Goal: Task Accomplishment & Management: Use online tool/utility

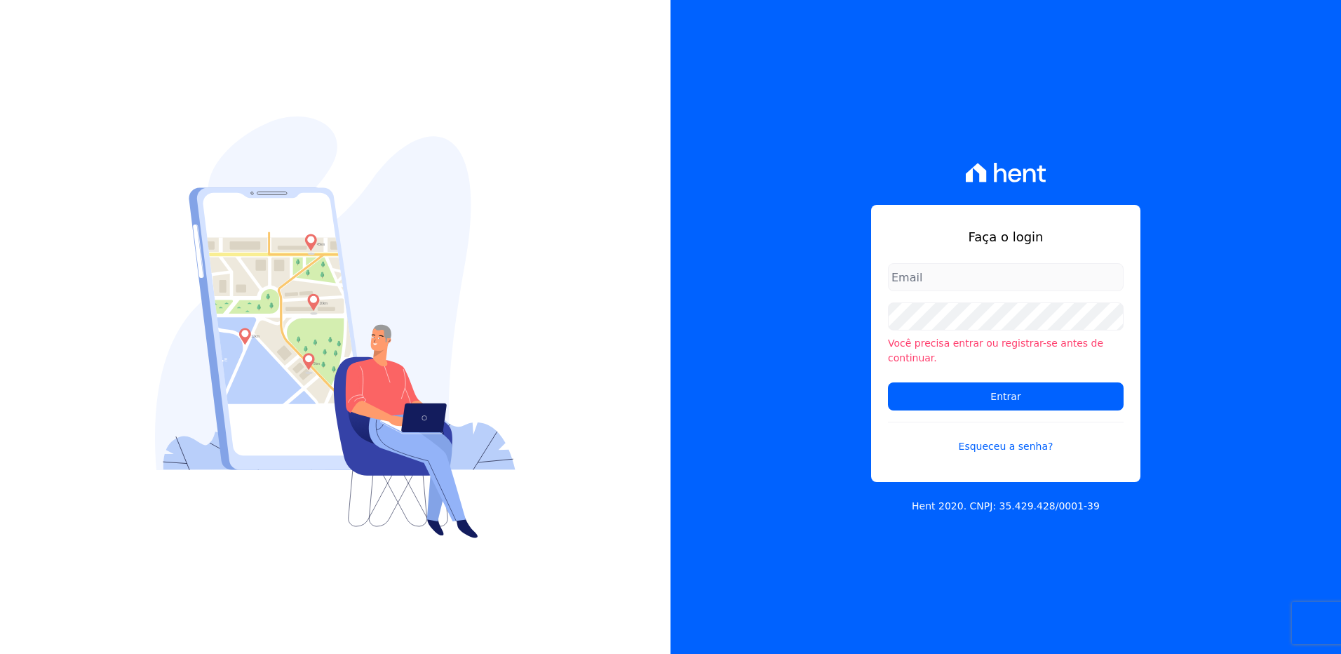
click at [945, 281] on input "email" at bounding box center [1006, 277] width 236 height 28
type input "monica.kurose@e-arke.com"
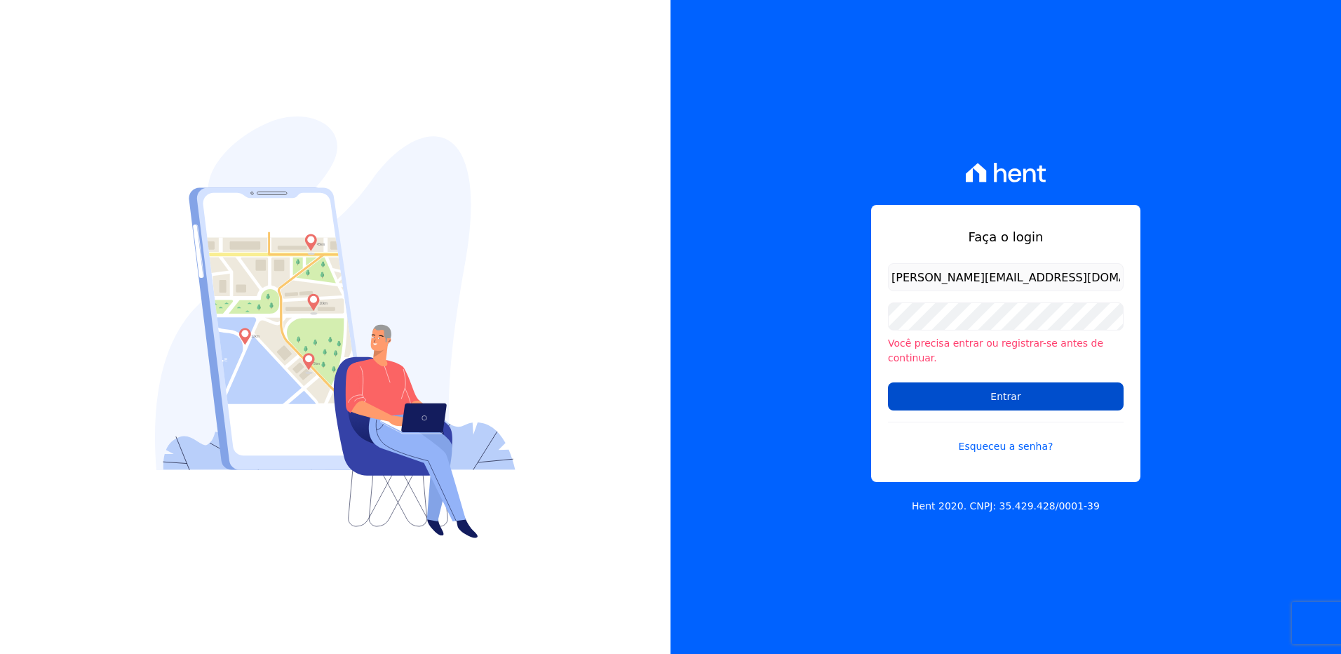
click at [942, 393] on input "Entrar" at bounding box center [1006, 396] width 236 height 28
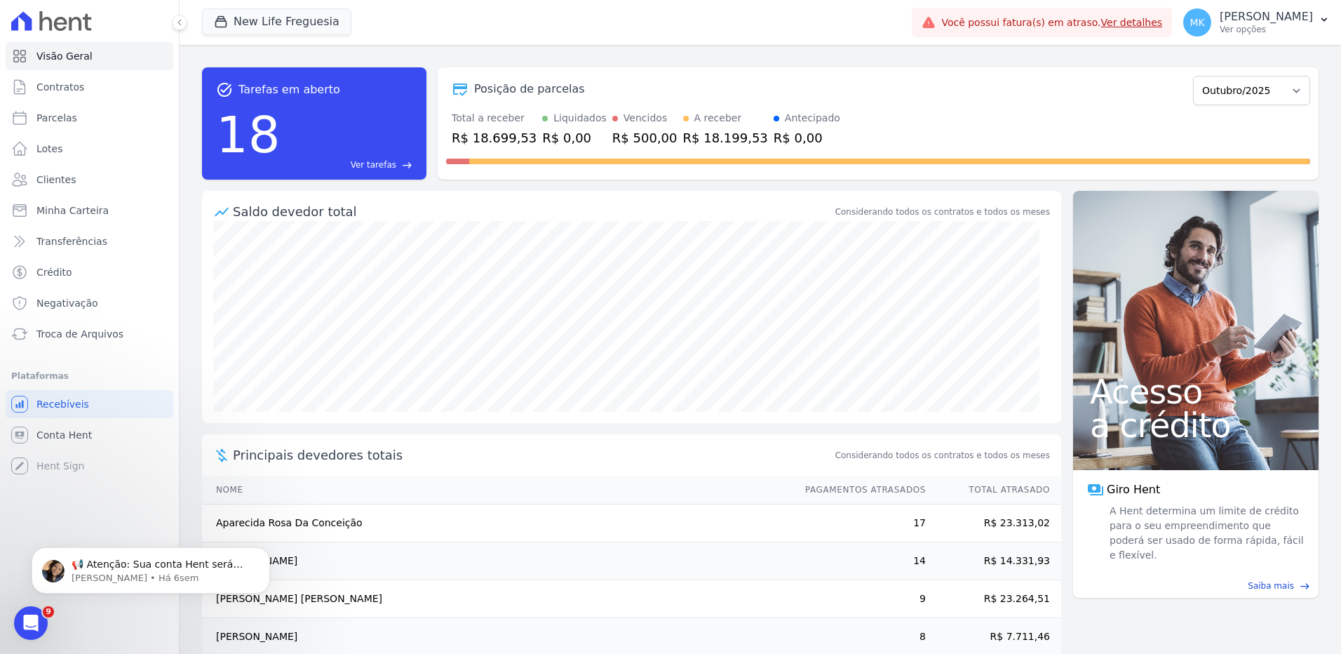
click at [388, 165] on span "Ver tarefas" at bounding box center [374, 164] width 46 height 13
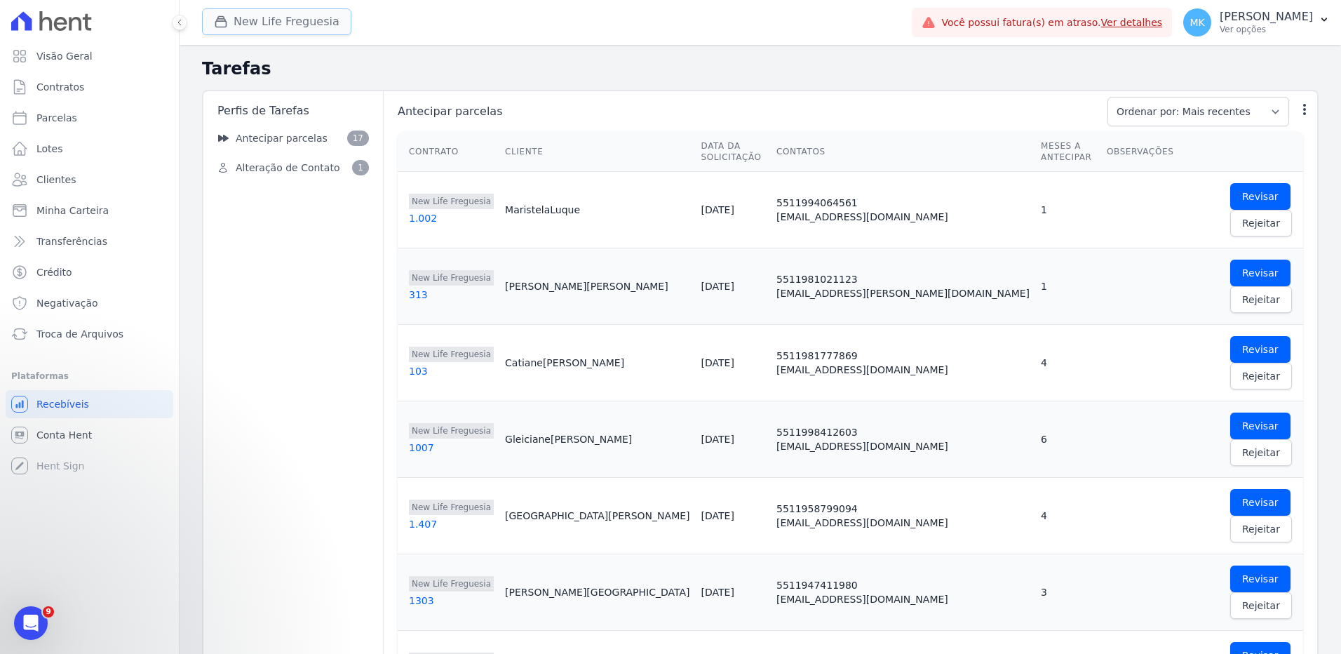
click at [313, 18] on button "New Life Freguesia" at bounding box center [276, 21] width 149 height 27
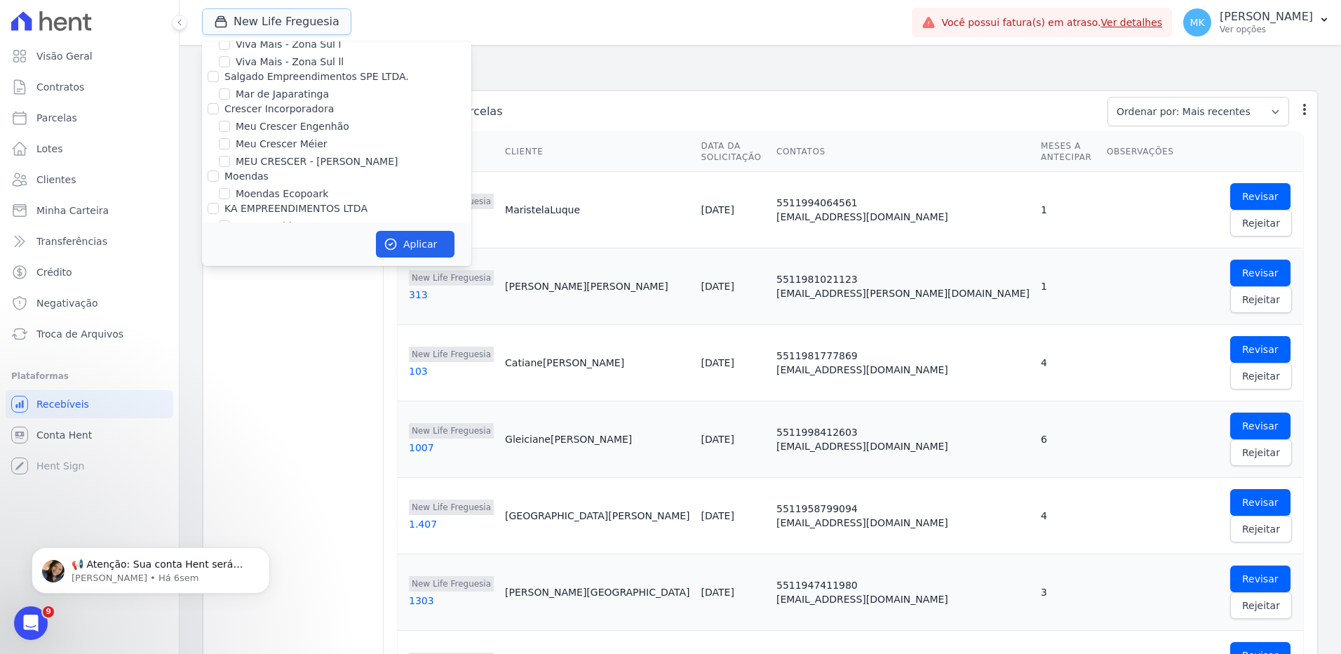
scroll to position [5457, 0]
click at [219, 348] on input "New Life Freguesia" at bounding box center [224, 353] width 11 height 11
checkbox input "false"
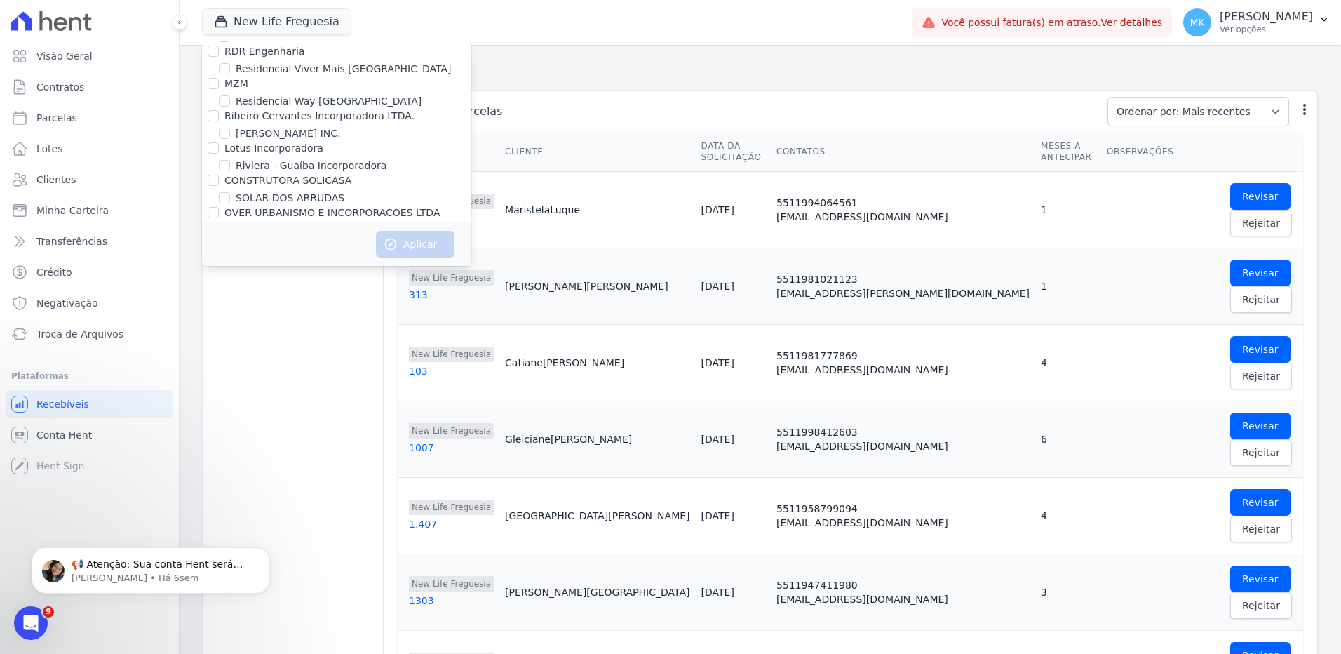
scroll to position [6886, 0]
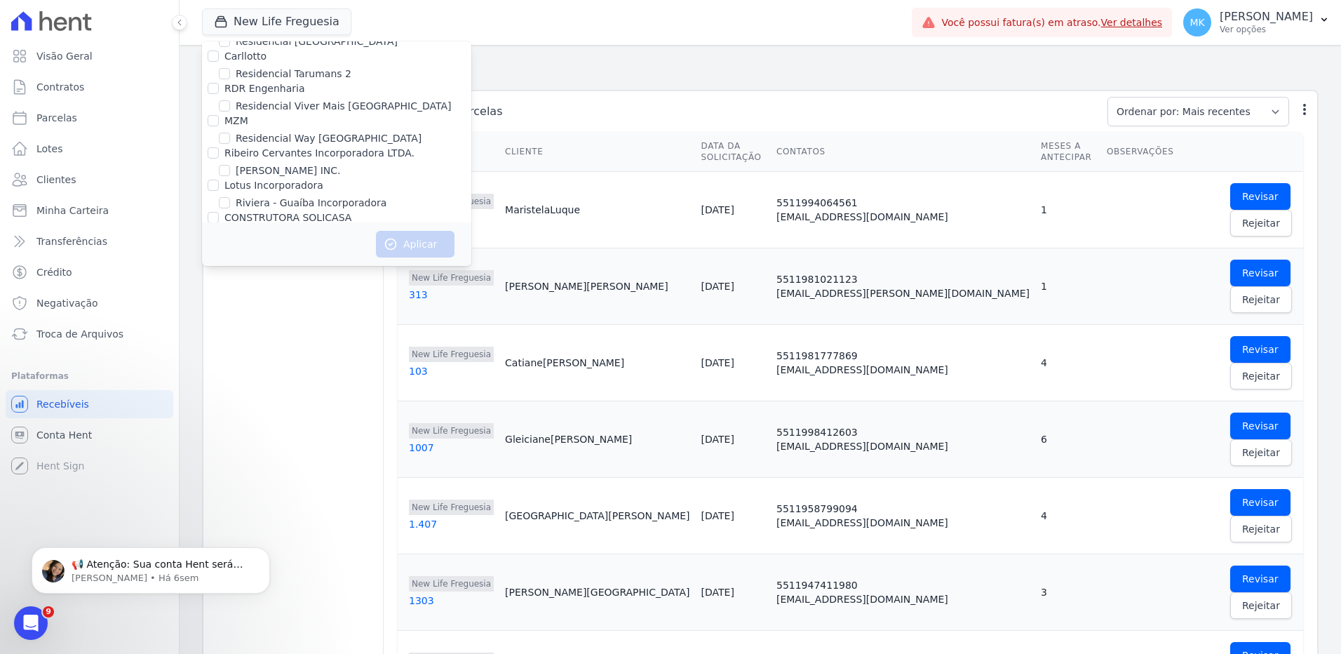
click at [547, 34] on div "New Life Freguesia Trapisa Engenharia Acaiá Residencial Icatu Residencial MGF L…" at bounding box center [554, 22] width 704 height 46
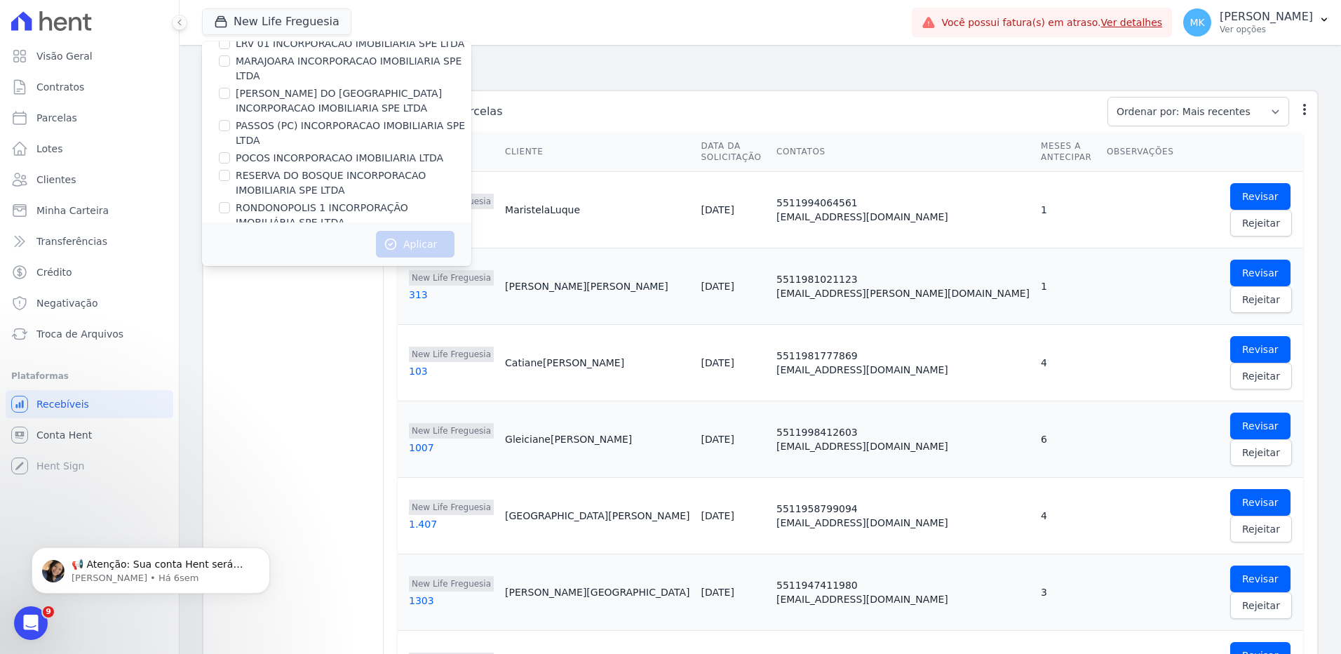
scroll to position [6279, 0]
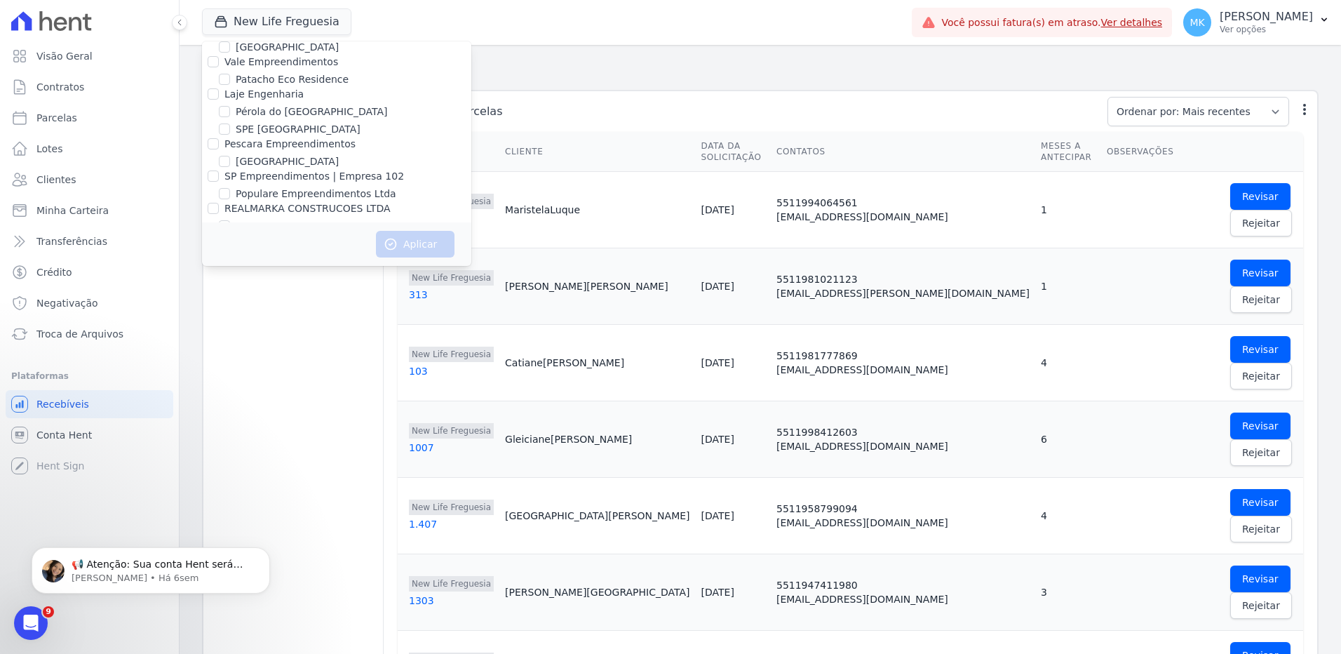
click at [212, 302] on input "Reserva Vale dos Ipes Empreendimento" at bounding box center [213, 307] width 11 height 11
checkbox input "true"
click at [414, 246] on button "Aplicar" at bounding box center [415, 244] width 79 height 27
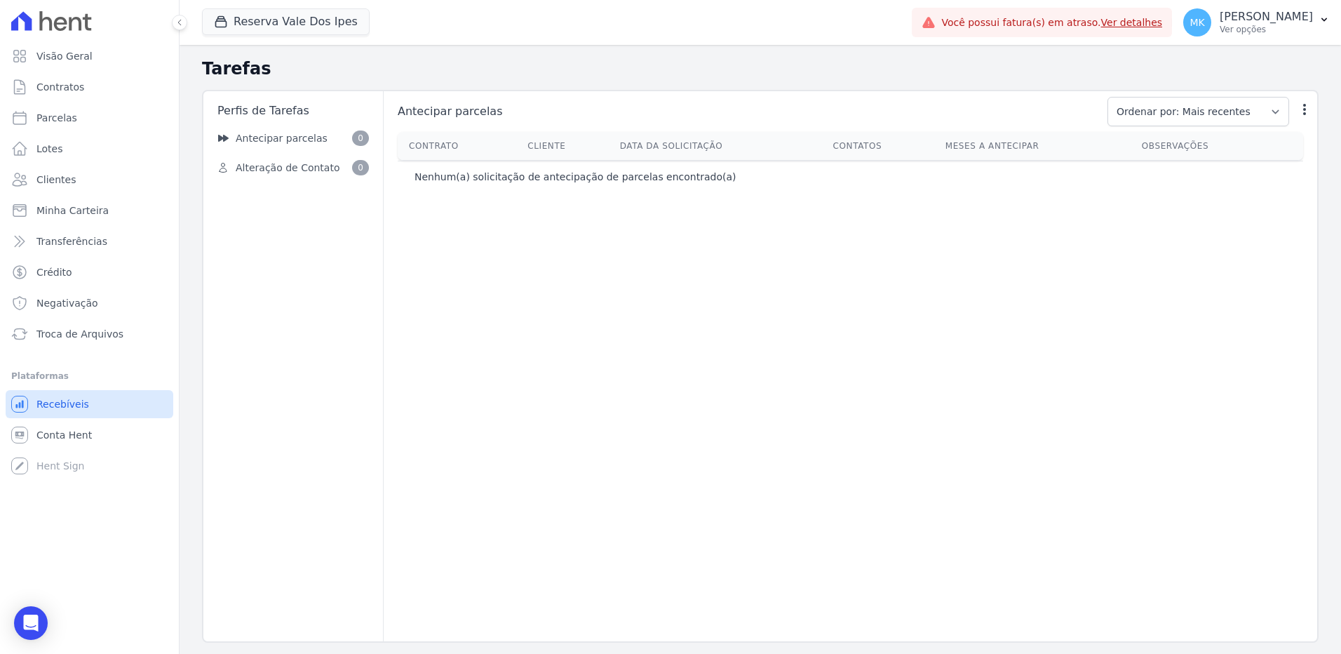
click at [72, 400] on span "Recebíveis" at bounding box center [62, 404] width 53 height 14
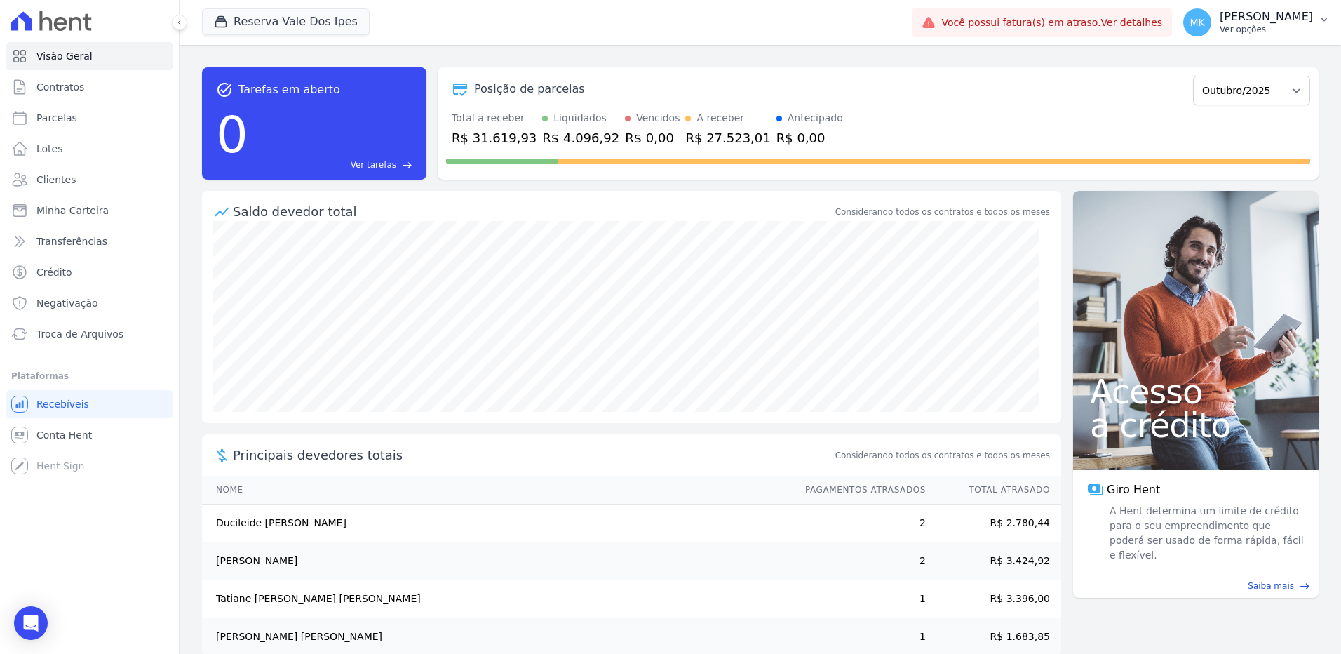
click at [1296, 15] on p "[PERSON_NAME]" at bounding box center [1265, 17] width 93 height 14
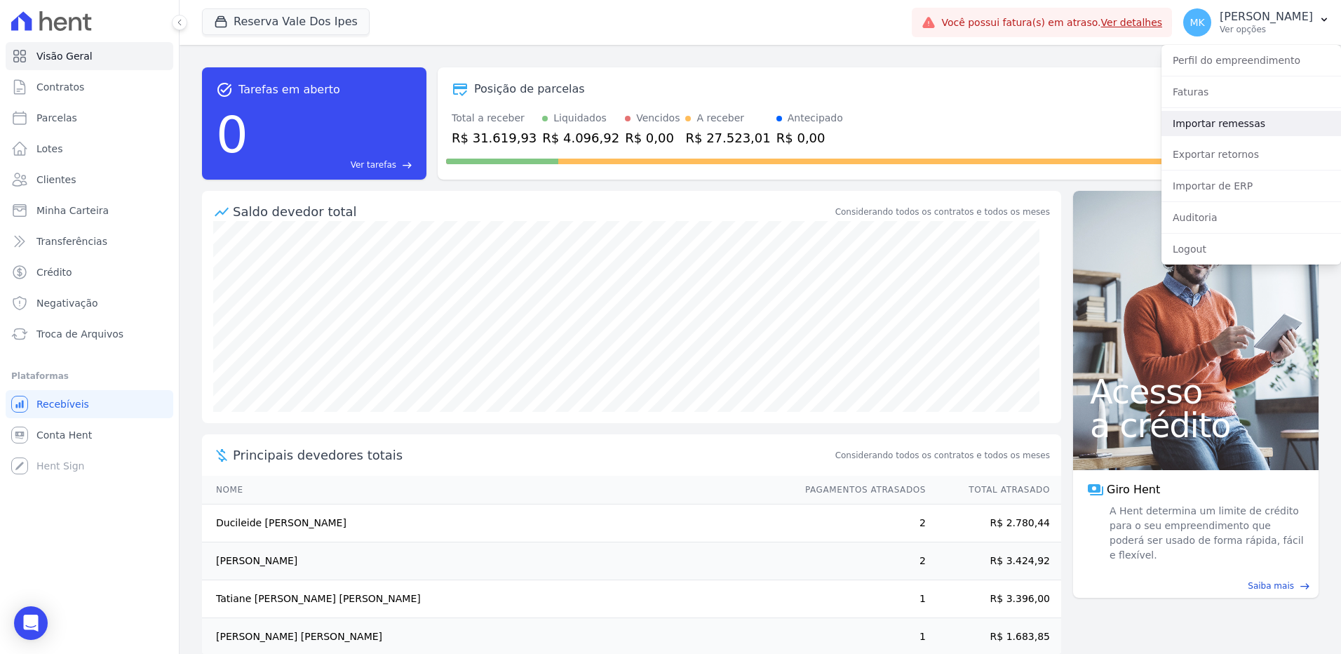
click at [1217, 127] on link "Importar remessas" at bounding box center [1251, 123] width 180 height 25
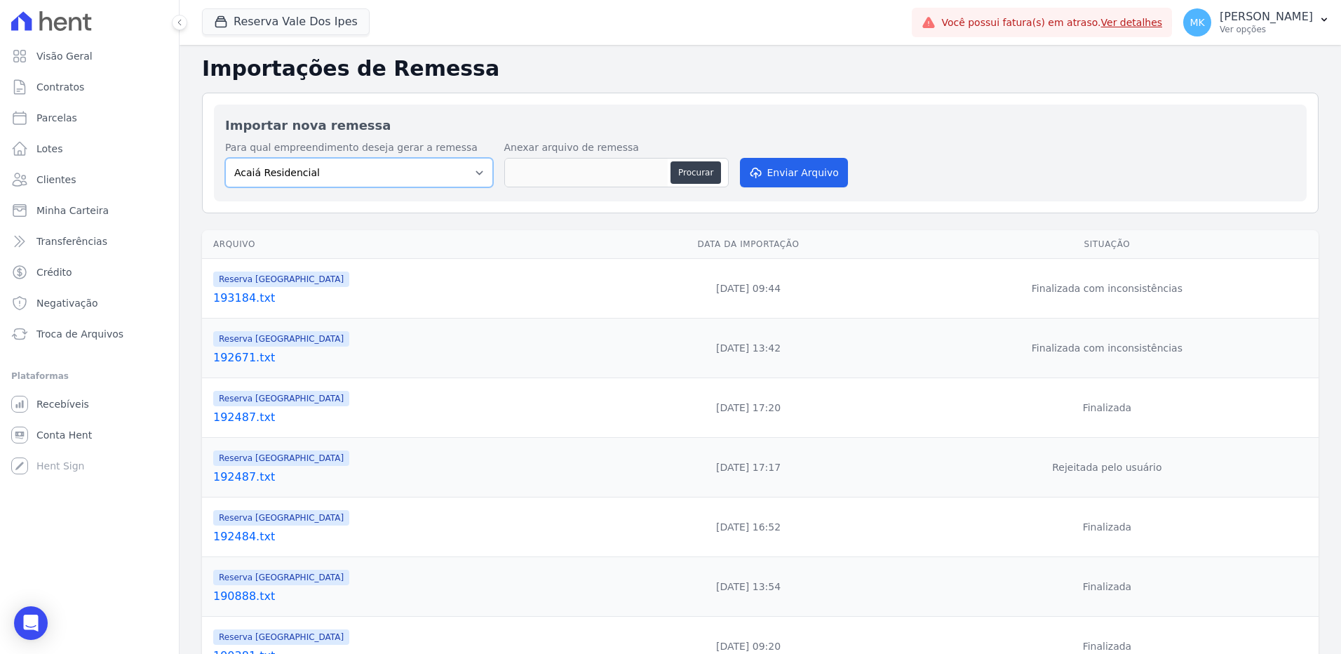
click at [361, 173] on select "Acaiá Residencial Administrativo Agile Pavican São Lourenço - Loteadores Agile …" at bounding box center [359, 172] width 268 height 29
click at [290, 16] on button "Reserva Vale Dos Ipes" at bounding box center [286, 21] width 168 height 27
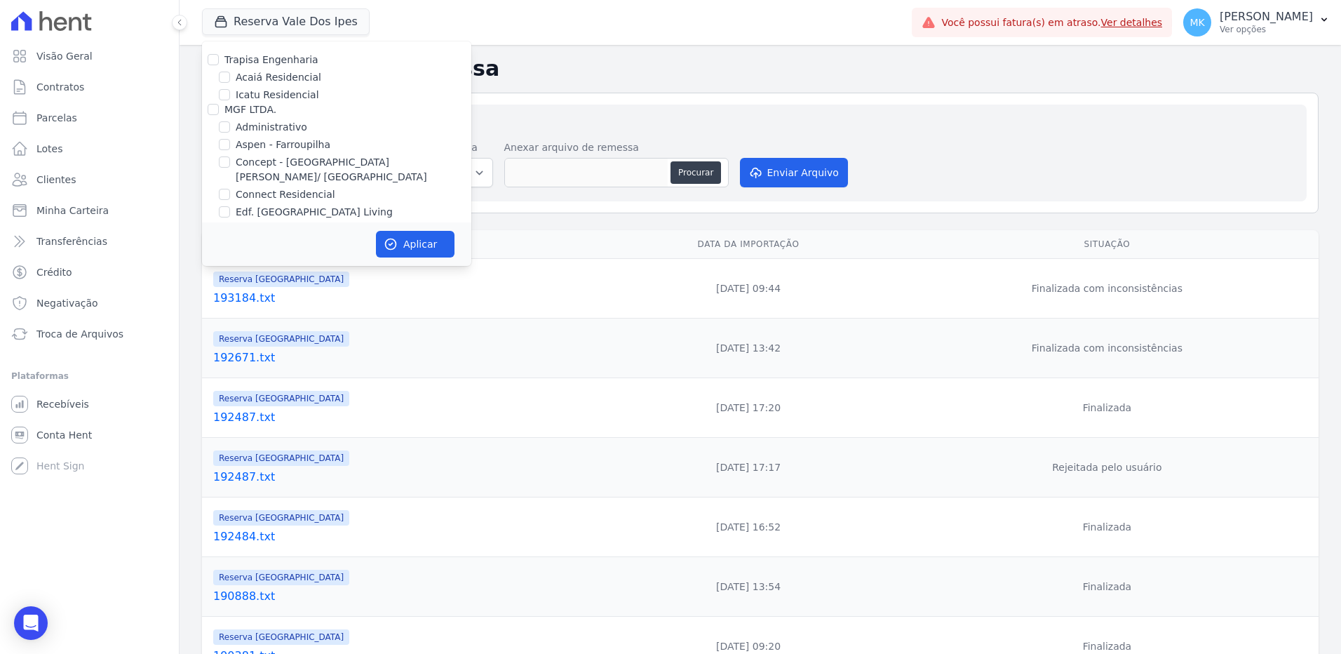
click at [539, 59] on h2 "Importações de Remessa" at bounding box center [760, 68] width 1116 height 25
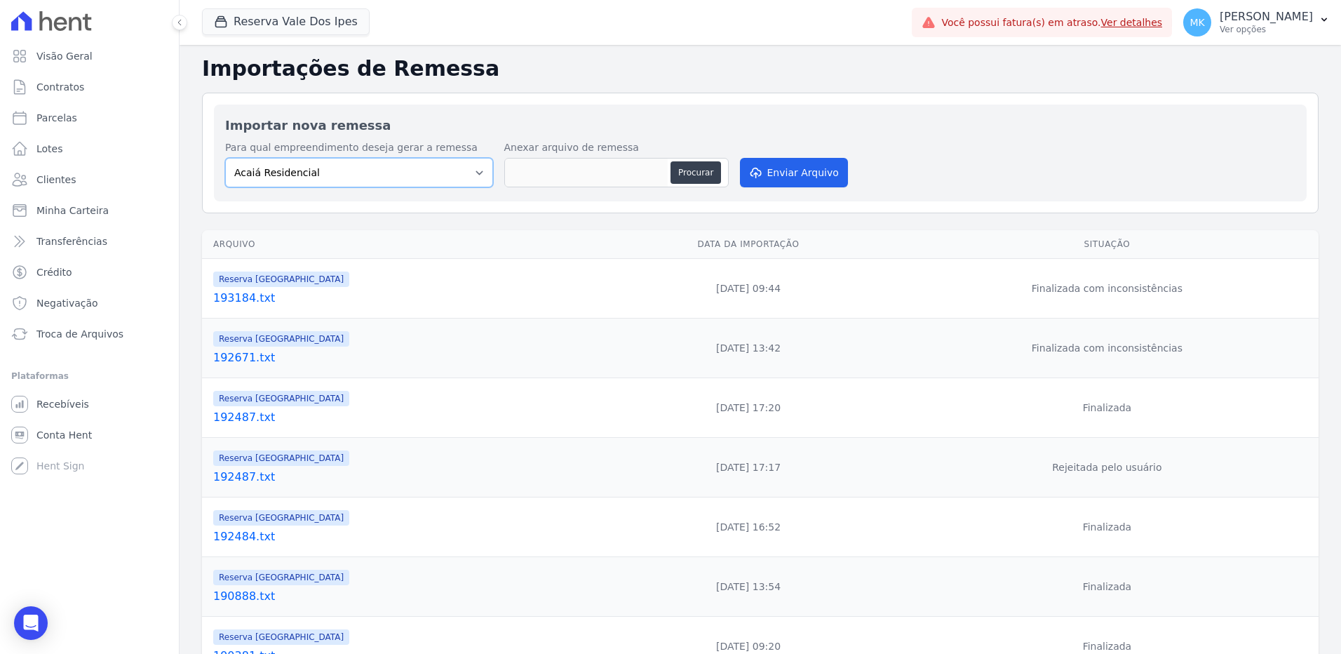
click at [479, 169] on select "Acaiá Residencial Administrativo Agile Pavican São Lourenço - Loteadores Agile …" at bounding box center [359, 172] width 268 height 29
select select "60569850-cf74-4021-8cee-94692752feef"
click at [225, 158] on select "Acaiá Residencial Administrativo Agile Pavican São Lourenço - Loteadores Agile …" at bounding box center [359, 172] width 268 height 29
click at [699, 173] on button "Procurar" at bounding box center [695, 172] width 50 height 22
type input "193636.txt"
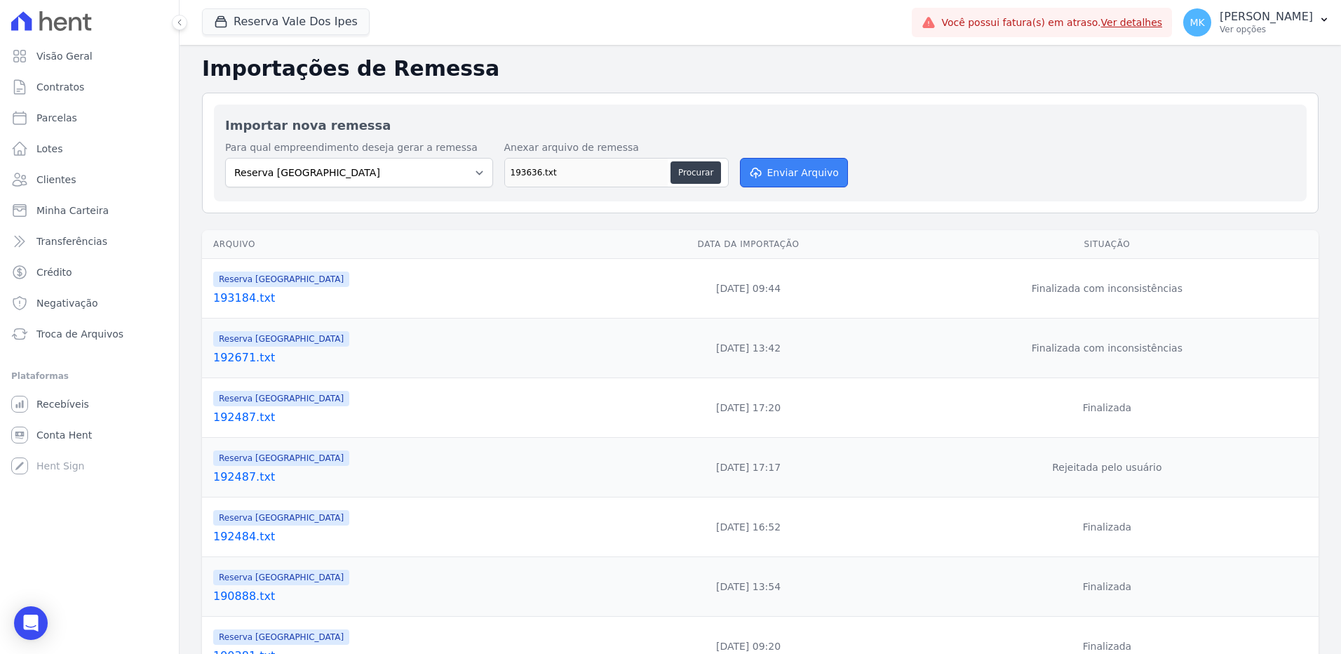
click at [785, 174] on button "Enviar Arquivo" at bounding box center [794, 172] width 108 height 29
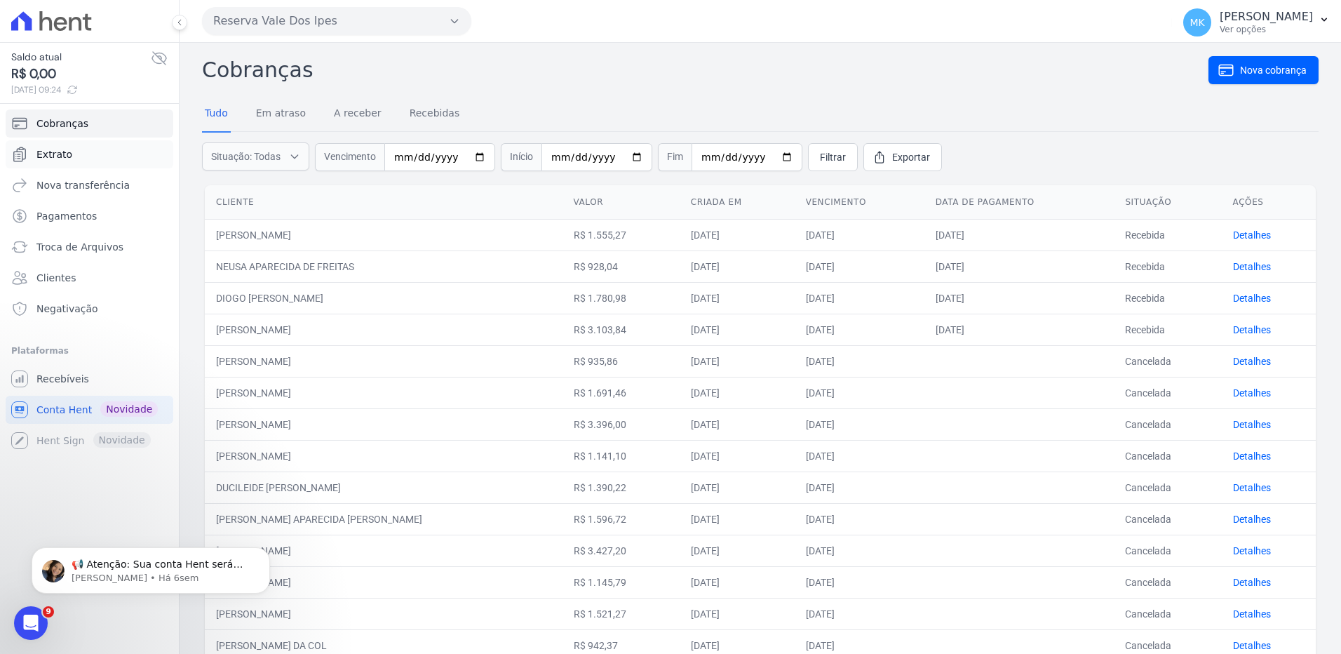
click at [57, 154] on span "Extrato" at bounding box center [54, 154] width 36 height 14
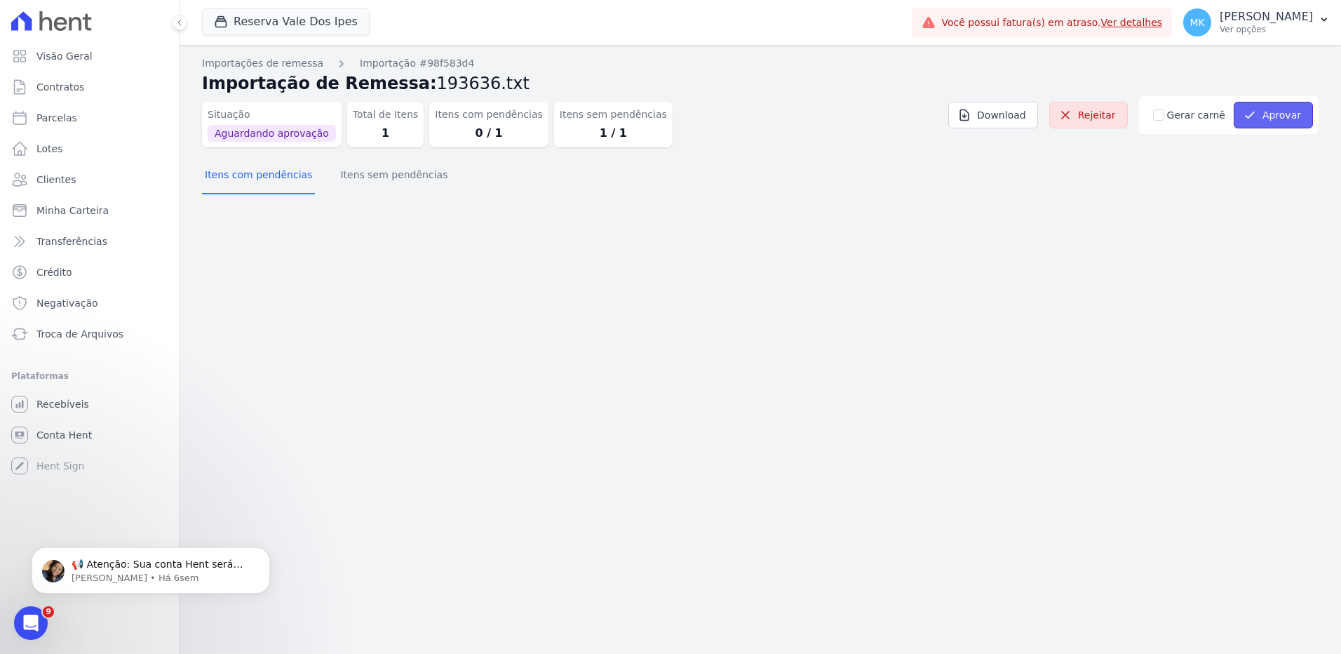
click at [1276, 117] on button "Aprovar" at bounding box center [1273, 115] width 79 height 27
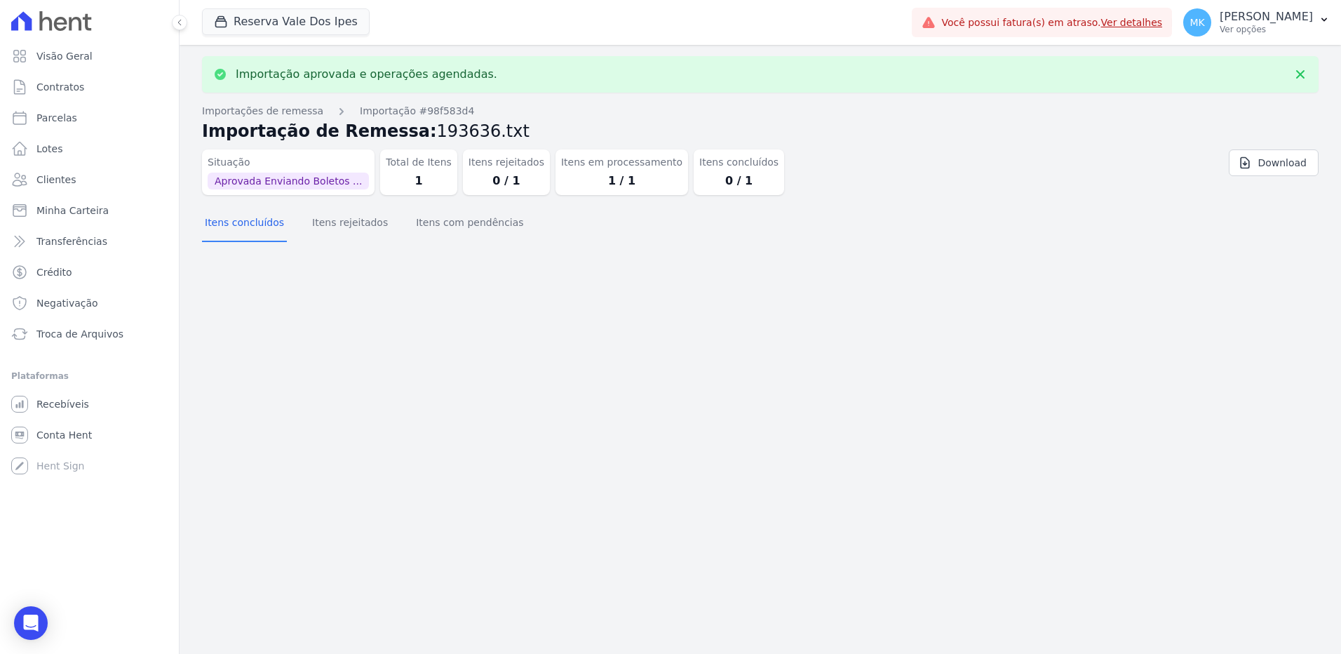
click at [580, 459] on div "Importação aprovada e operações agendadas. Importações de remessa Importação #9…" at bounding box center [760, 349] width 1161 height 609
click at [1271, 13] on p "[PERSON_NAME]" at bounding box center [1265, 17] width 93 height 14
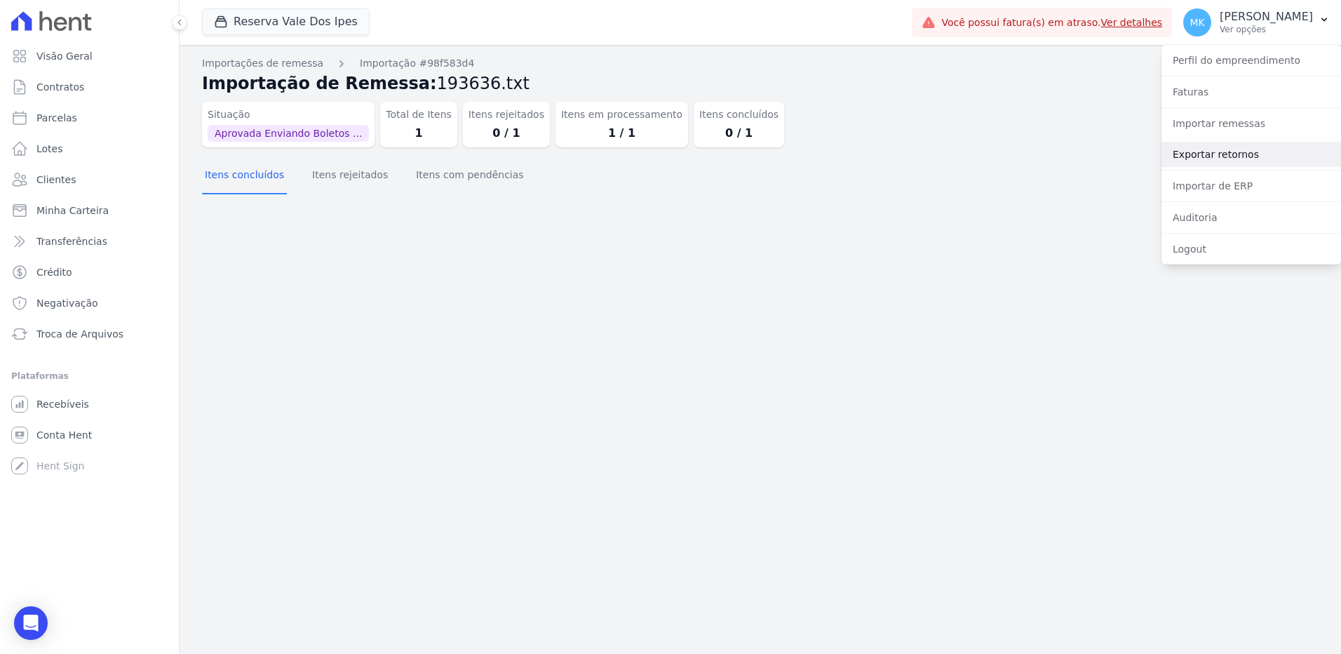
click at [1237, 159] on link "Exportar retornos" at bounding box center [1251, 154] width 180 height 25
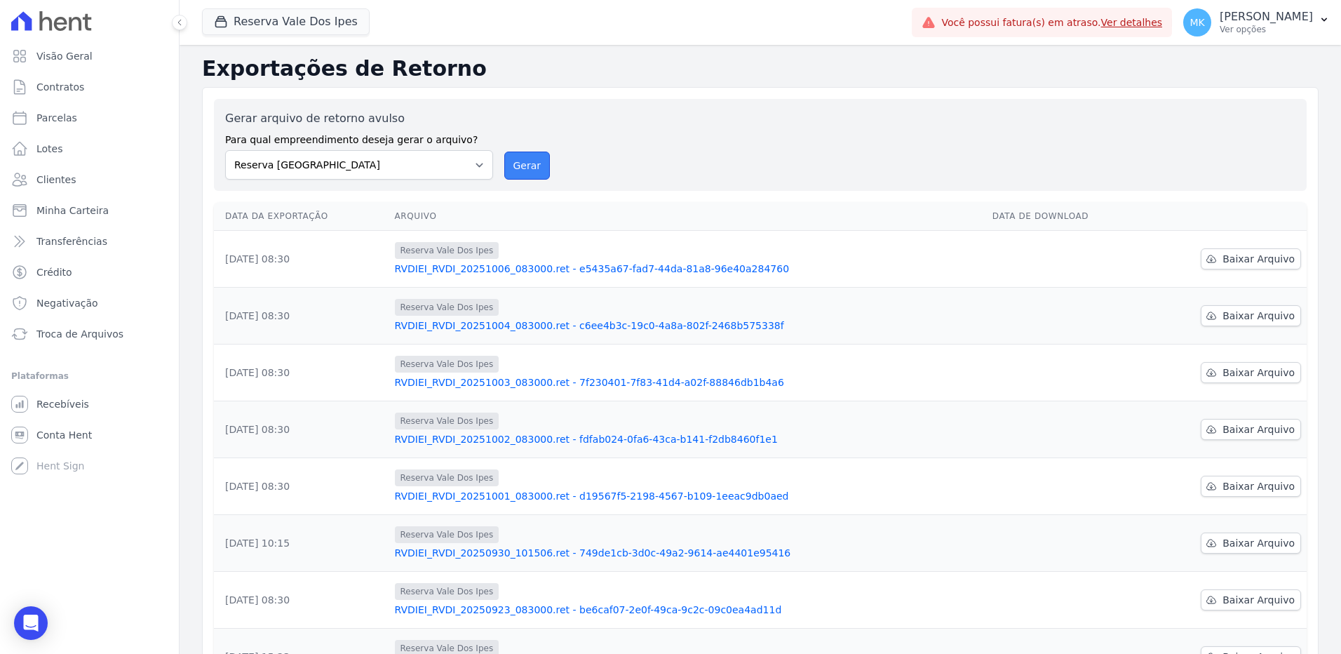
click at [530, 159] on button "Gerar" at bounding box center [527, 165] width 46 height 28
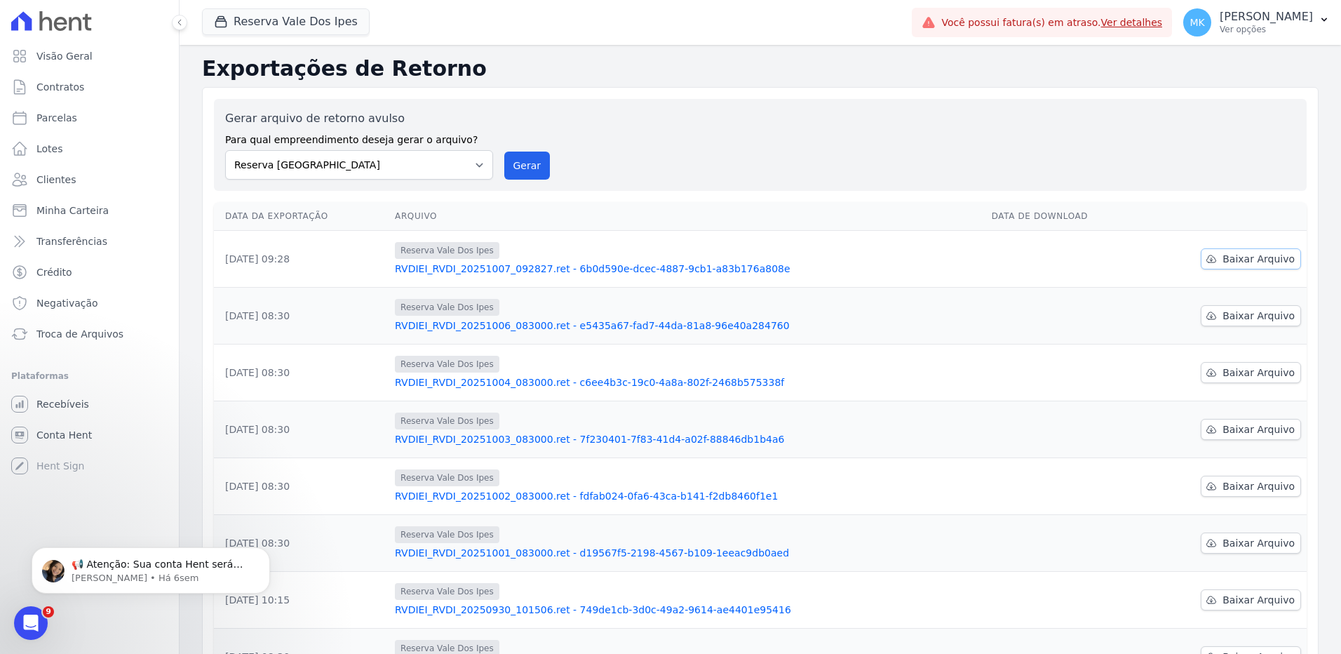
click at [1260, 257] on span "Baixar Arquivo" at bounding box center [1258, 259] width 72 height 14
